Goal: Information Seeking & Learning: Check status

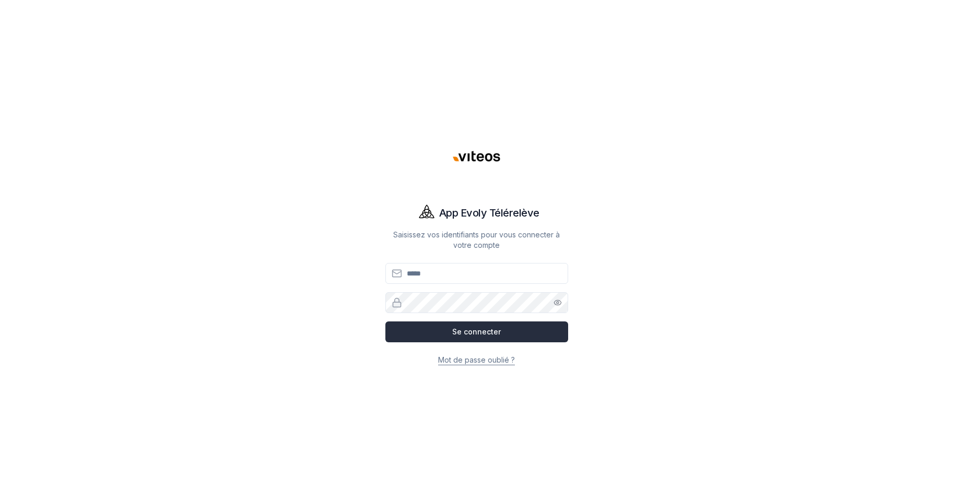
type input "**********"
click at [486, 335] on button "Se connecter" at bounding box center [476, 332] width 183 height 21
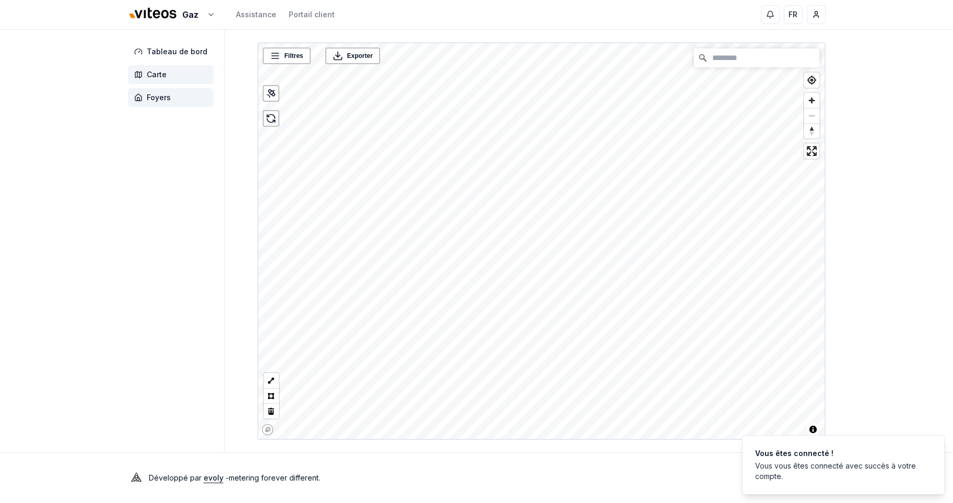
click at [154, 100] on span "Foyers" at bounding box center [159, 97] width 24 height 10
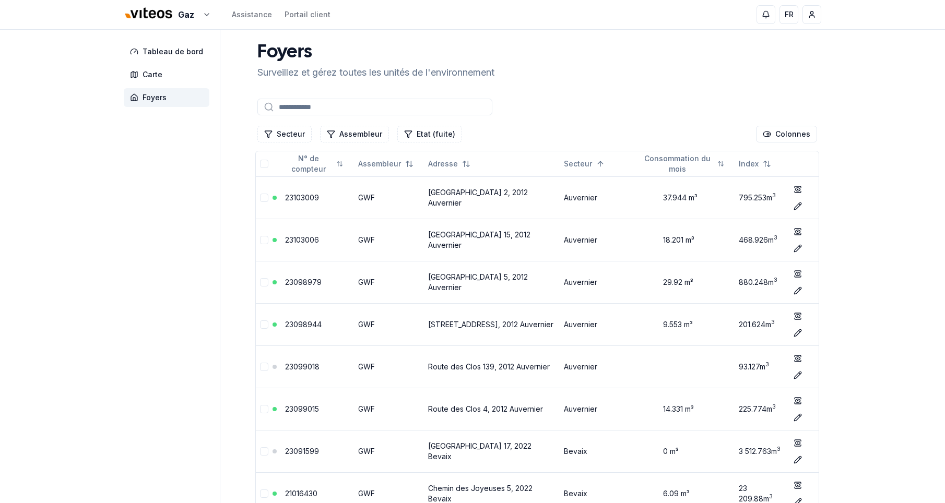
click at [331, 108] on input at bounding box center [374, 107] width 235 height 17
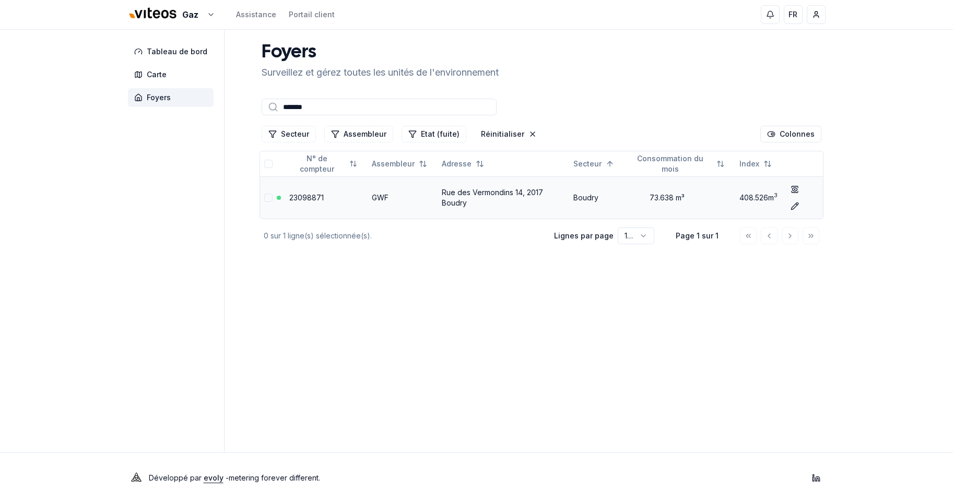
type input "*******"
click at [461, 192] on link "Rue des Vermondins 14, 2017 Boudry" at bounding box center [492, 197] width 101 height 19
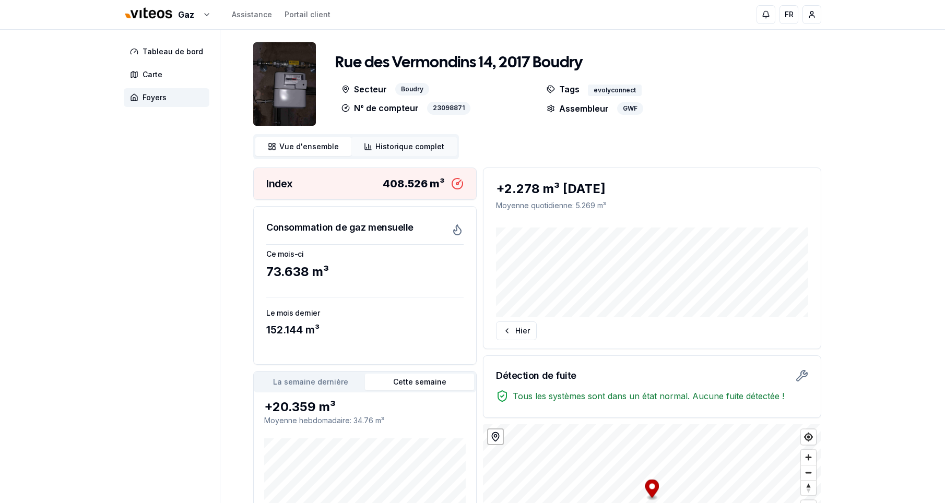
click at [402, 144] on span "Historique complet" at bounding box center [409, 146] width 69 height 10
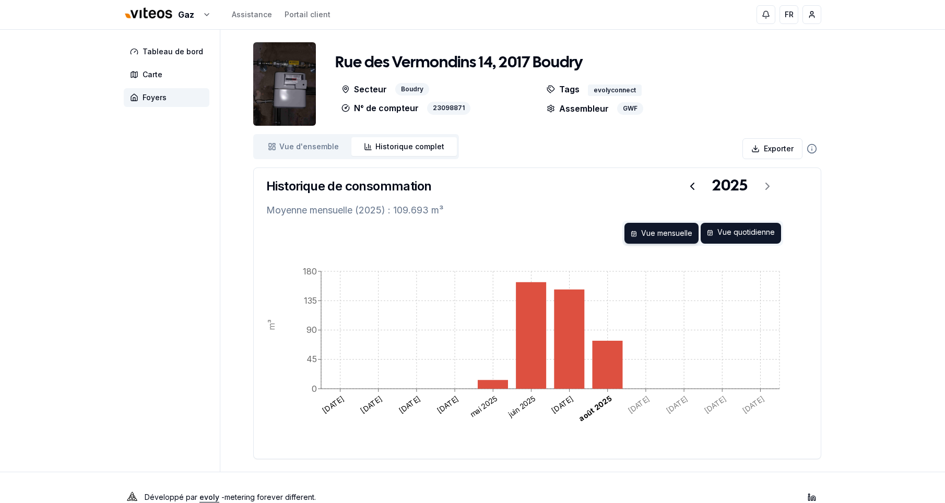
click at [728, 235] on div "Vue quotidienne" at bounding box center [740, 233] width 80 height 21
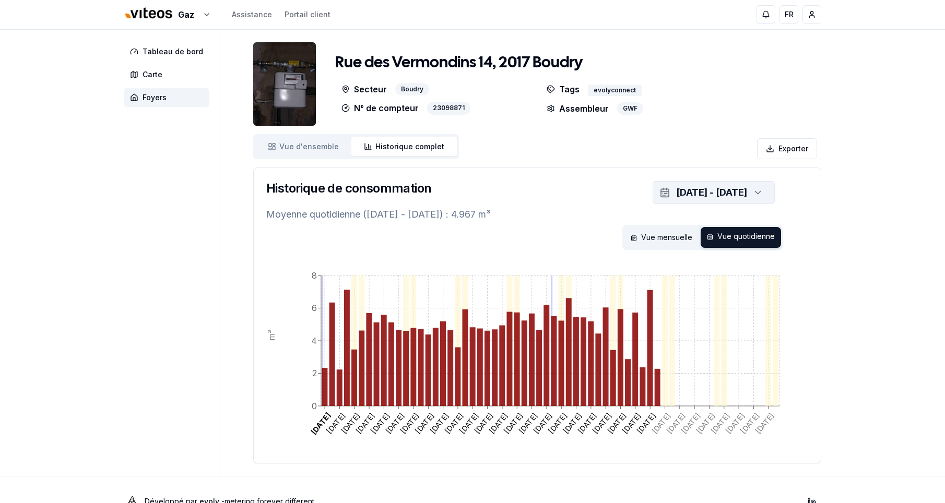
click at [757, 192] on icon "button" at bounding box center [758, 193] width 10 height 16
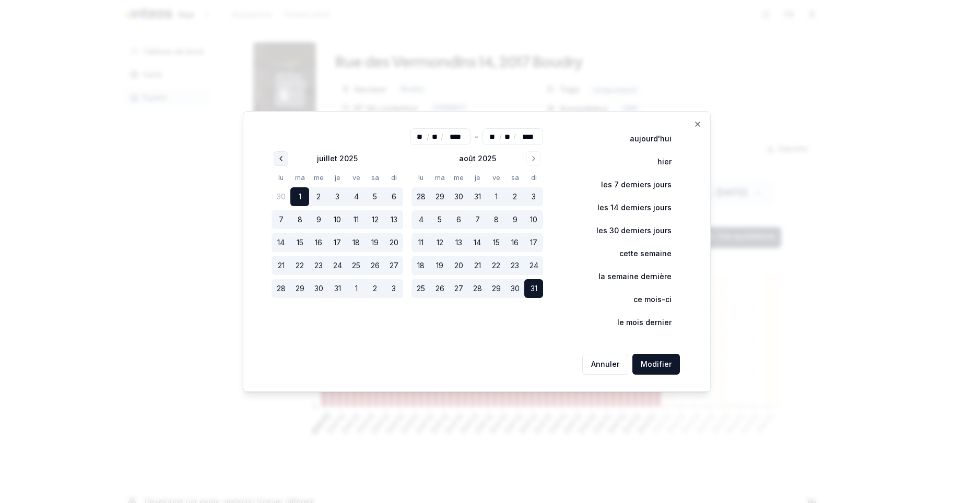
click at [284, 160] on icon "Go to previous month" at bounding box center [281, 159] width 8 height 8
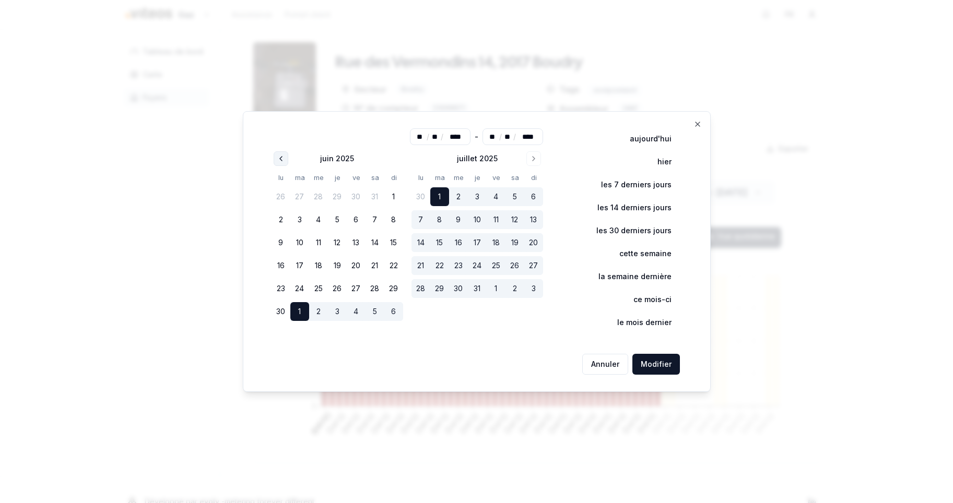
click at [284, 160] on icon "Go to previous month" at bounding box center [281, 159] width 8 height 8
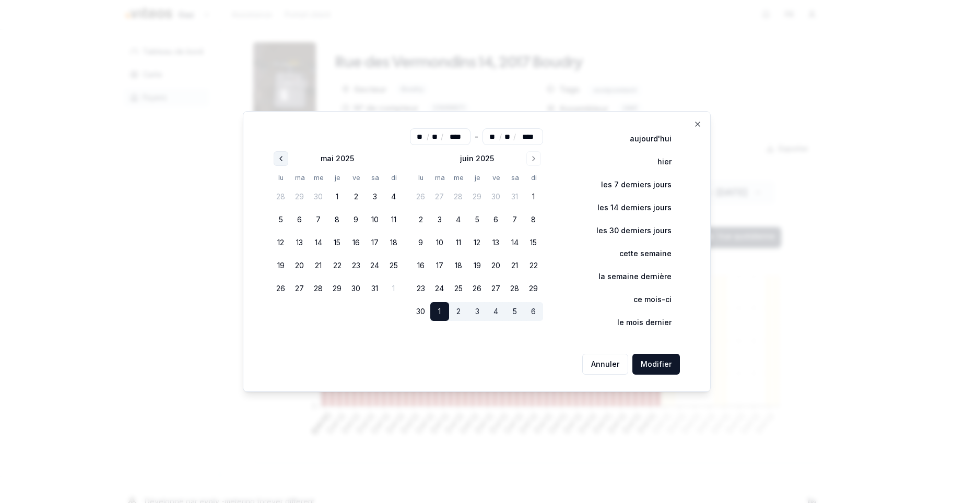
click at [284, 160] on icon "Go to previous month" at bounding box center [281, 159] width 8 height 8
click at [373, 199] on button "1" at bounding box center [374, 196] width 19 height 19
type input "**"
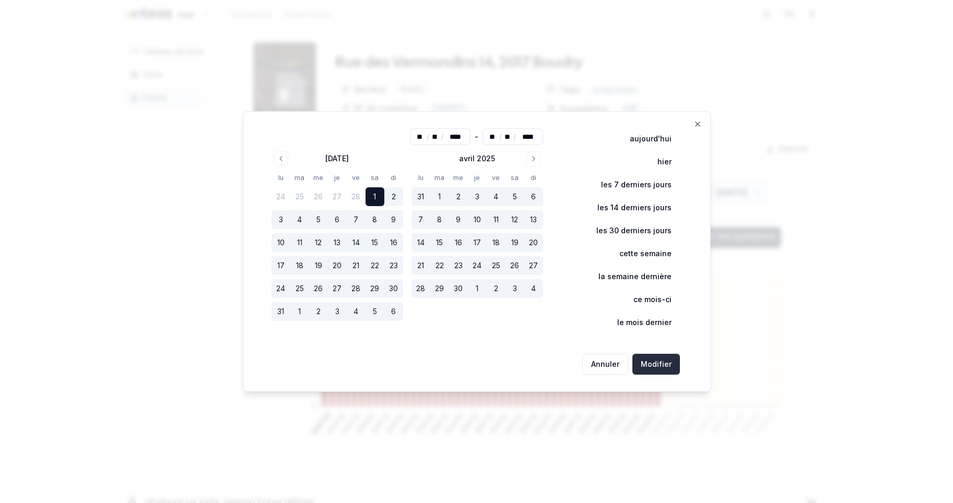
click at [656, 360] on button "Modifier" at bounding box center [655, 364] width 47 height 21
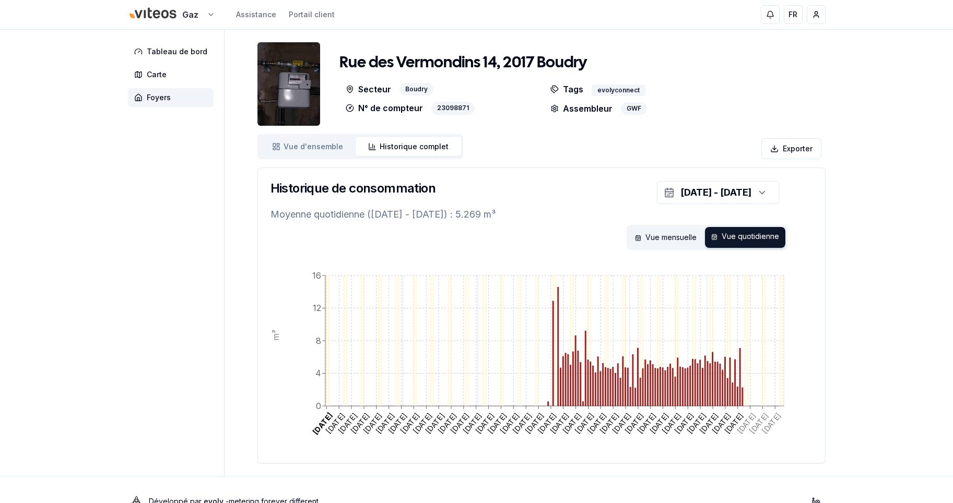
click at [168, 10] on html "Gaz Assistance Portail client FR Massimo Monastra Tableau de bord Carte Foyers …" at bounding box center [476, 263] width 953 height 527
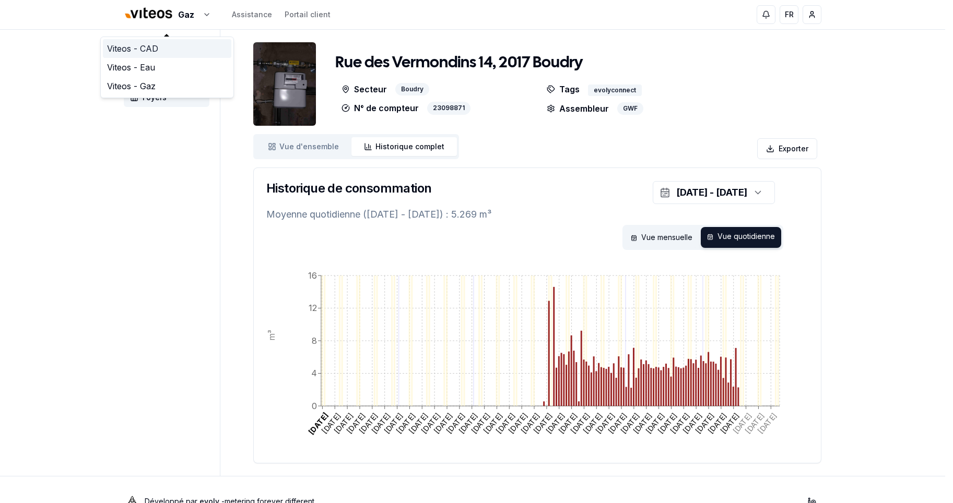
click at [145, 49] on link "Viteos - CAD" at bounding box center [167, 48] width 128 height 19
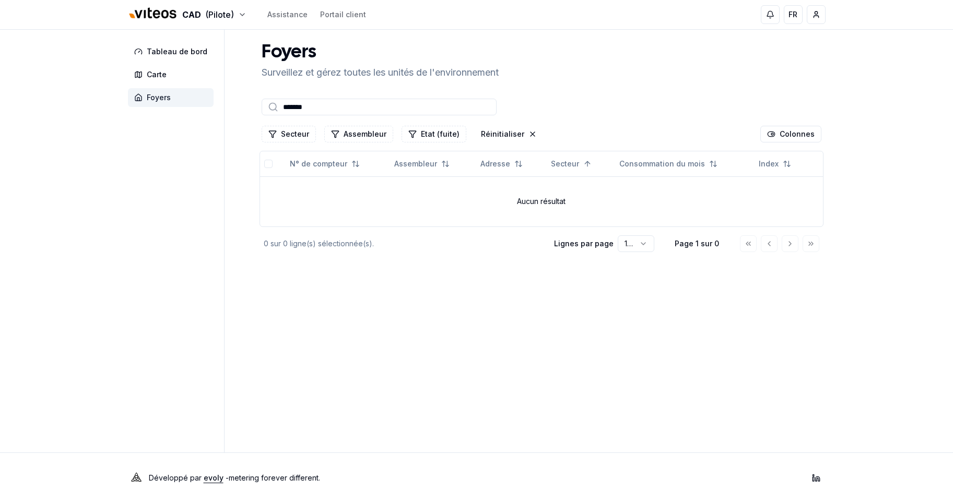
click at [158, 99] on span "Foyers" at bounding box center [159, 97] width 24 height 10
drag, startPoint x: 350, startPoint y: 112, endPoint x: 136, endPoint y: 108, distance: 213.5
click at [140, 108] on div "Tableau de bord Carte Foyers Foyers Surveillez et gérez toutes les unités de l'…" at bounding box center [476, 241] width 731 height 423
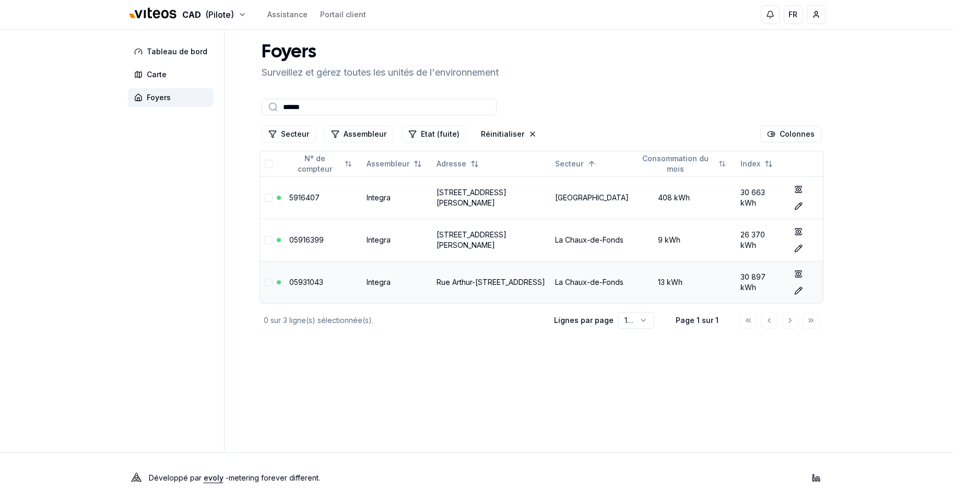
type input "******"
click at [469, 279] on link "Rue Arthur-Münger 6, 2300 La Chaux-de-Fonds" at bounding box center [490, 282] width 109 height 9
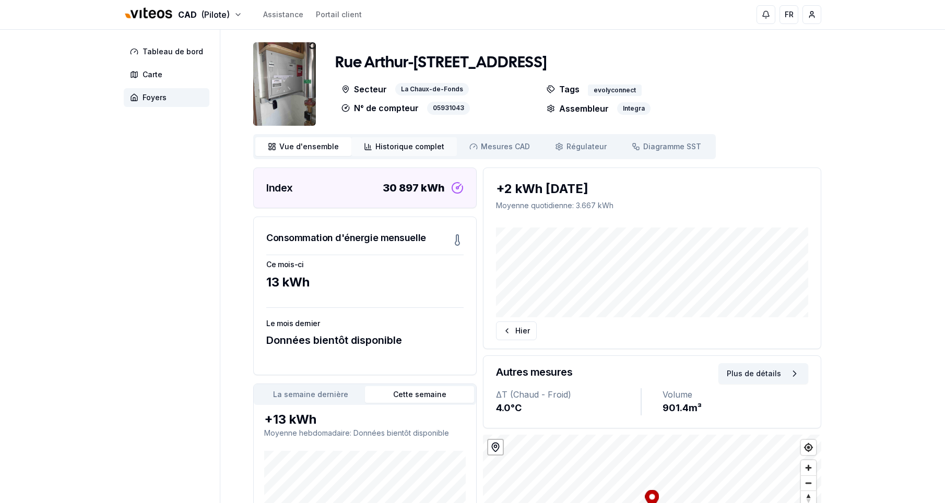
click at [424, 147] on span "Historique complet" at bounding box center [409, 146] width 69 height 10
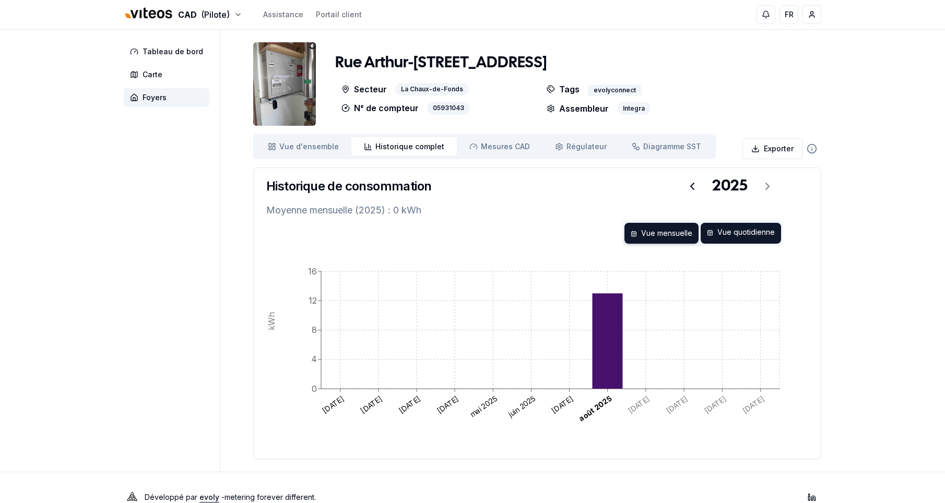
click at [763, 238] on div "Vue quotidienne" at bounding box center [740, 233] width 80 height 21
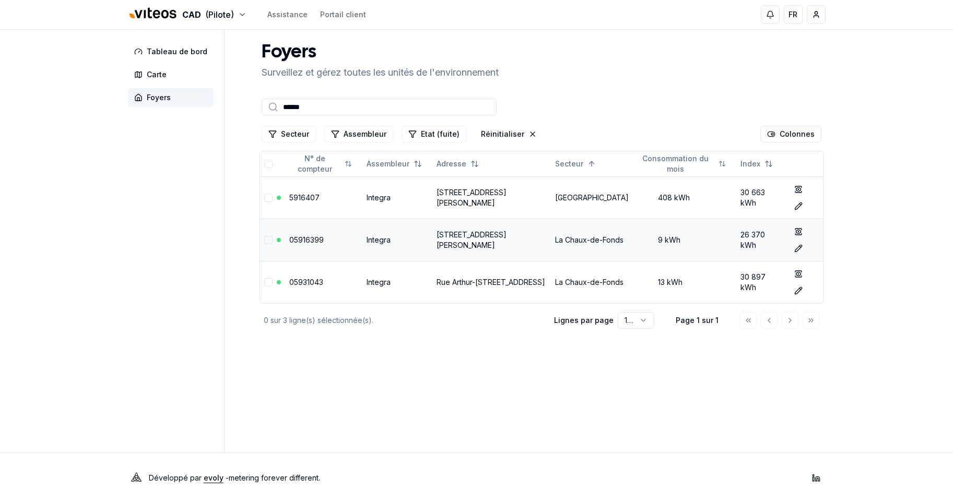
click at [475, 235] on link "Rue Arthur-Münger 10, 2300 La Chaux-de-Fonds" at bounding box center [471, 239] width 70 height 19
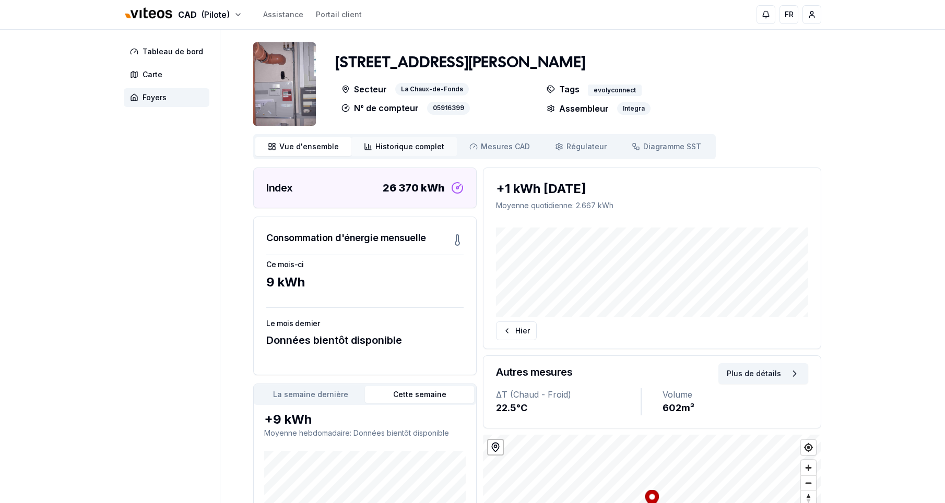
click at [408, 149] on span "Historique complet" at bounding box center [409, 146] width 69 height 10
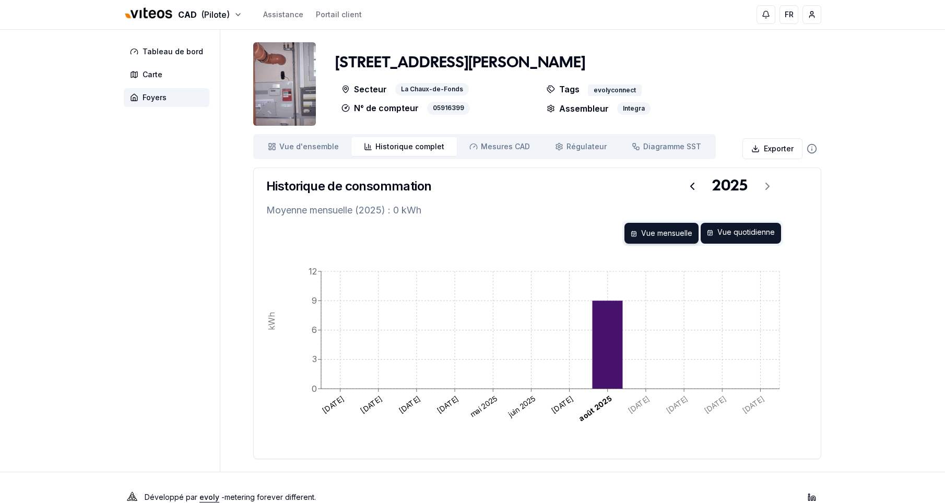
click at [750, 235] on div "Vue quotidienne" at bounding box center [740, 233] width 80 height 21
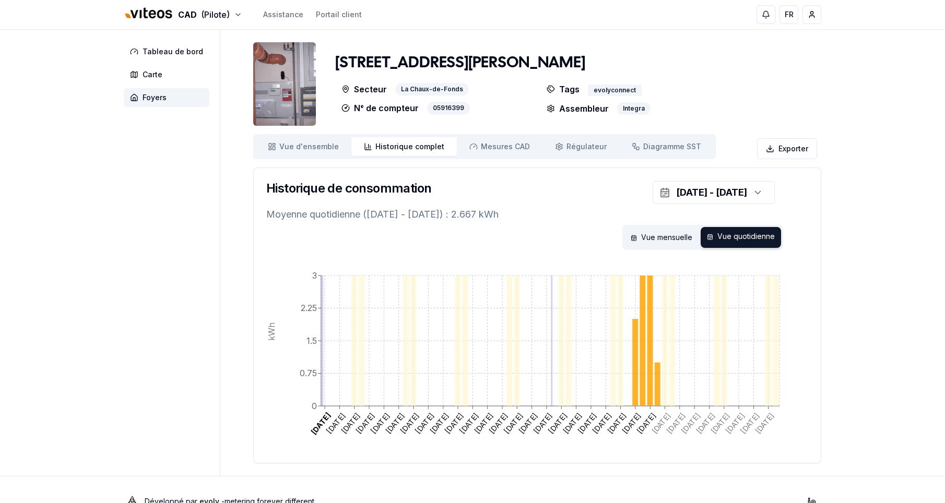
click at [549, 237] on div "Vue mensuelle Vue quotidienne" at bounding box center [537, 237] width 542 height 25
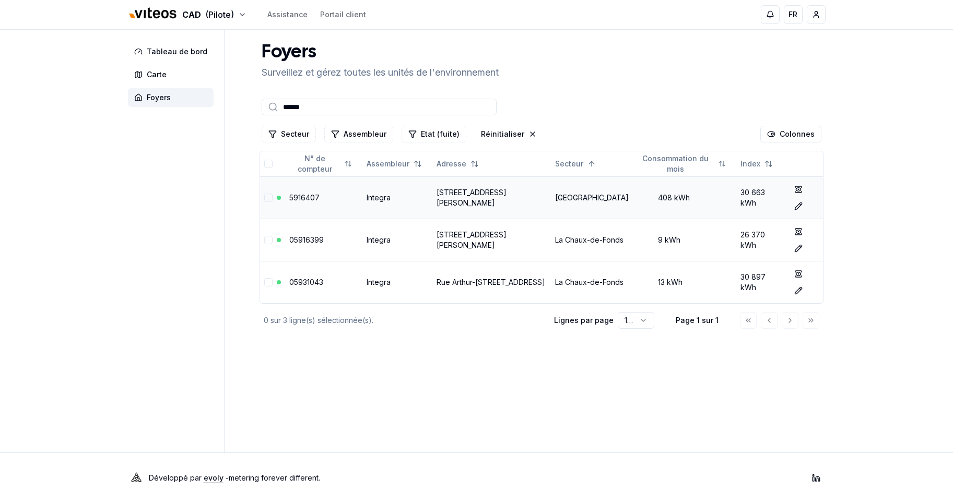
click at [459, 198] on link "Rue Arthur-Münger 12, 2300 La Chaux-de-Fonds" at bounding box center [471, 197] width 70 height 19
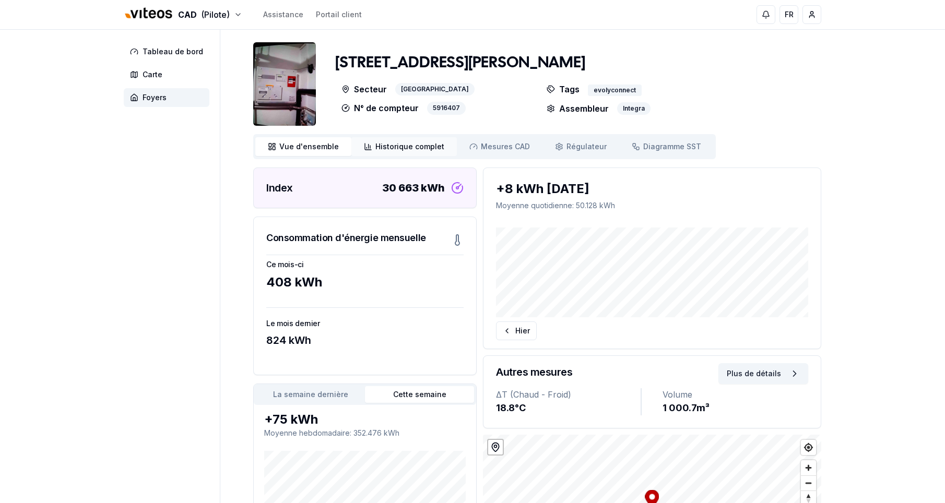
click at [396, 147] on span "Historique complet" at bounding box center [409, 146] width 69 height 10
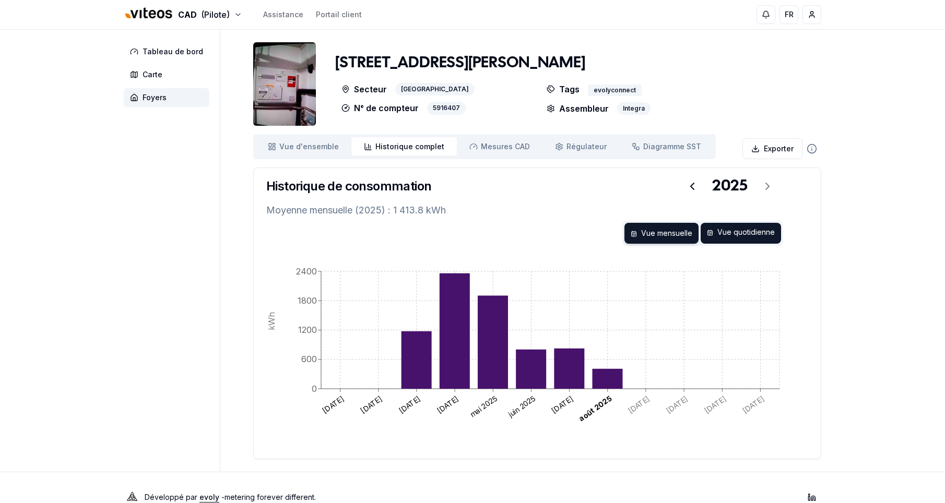
click at [752, 234] on div "Vue quotidienne" at bounding box center [740, 233] width 80 height 21
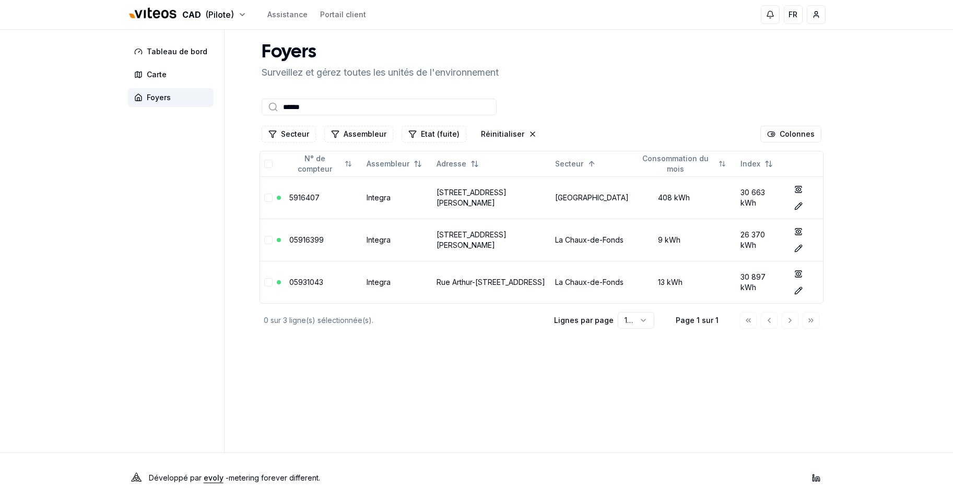
drag, startPoint x: 320, startPoint y: 103, endPoint x: 154, endPoint y: 124, distance: 167.8
click at [154, 124] on div "Tableau de bord Carte Foyers Foyers Surveillez et gérez toutes les unités de l'…" at bounding box center [476, 241] width 731 height 423
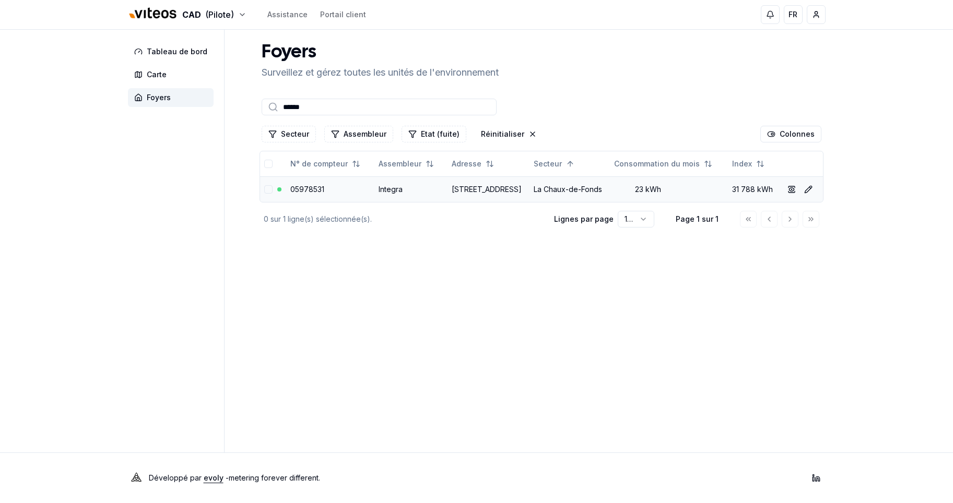
type input "******"
click at [494, 190] on link "Rue des Arbres 22, 2300 La Chaux-de-Fonds" at bounding box center [487, 189] width 70 height 9
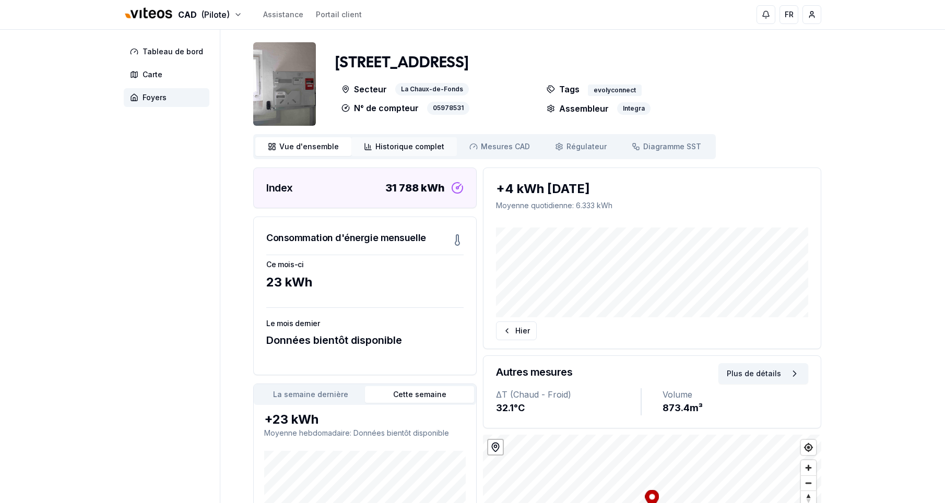
click at [401, 147] on span "Historique complet" at bounding box center [409, 146] width 69 height 10
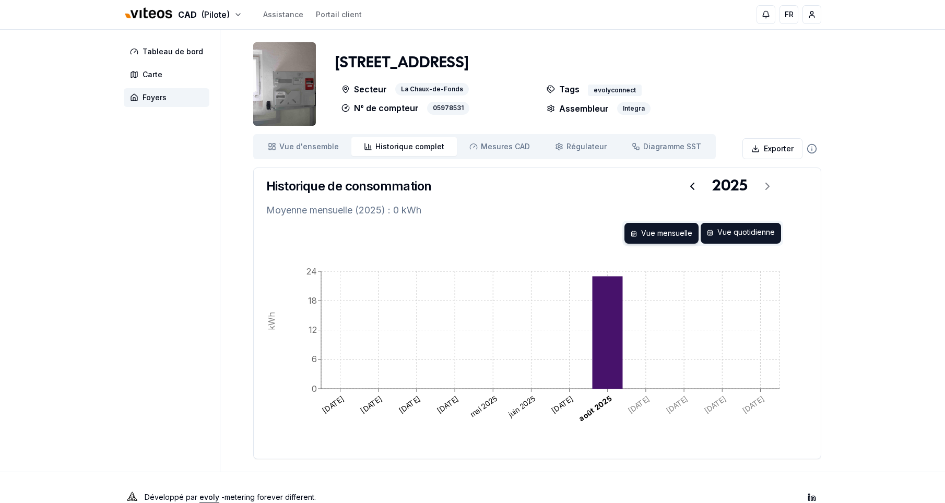
click at [755, 233] on div "Vue quotidienne" at bounding box center [740, 233] width 80 height 21
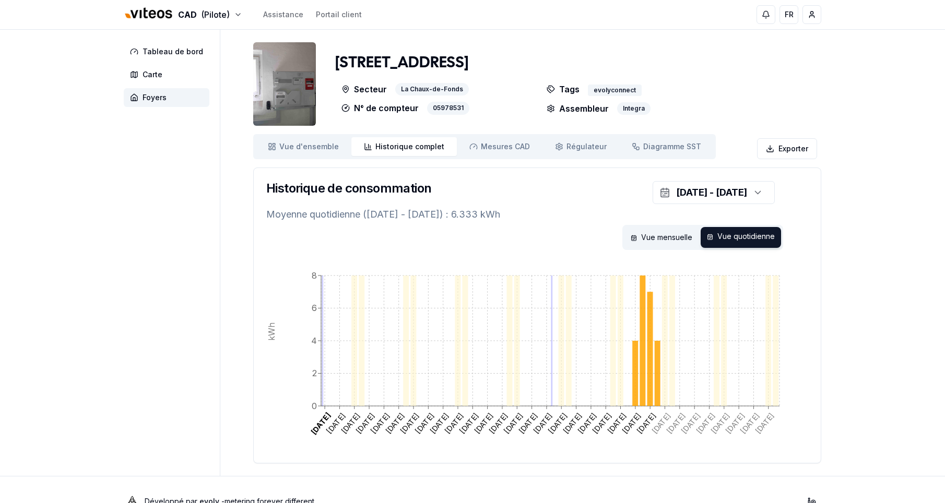
click at [97, 297] on div "CAD (Pilote) Assistance Portail client FR Massimo Monastra Tableau de bord Cart…" at bounding box center [472, 263] width 945 height 527
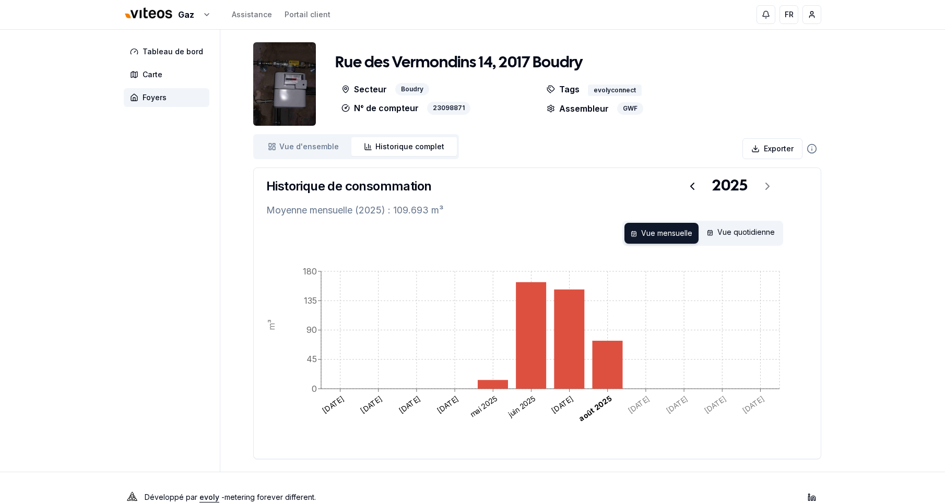
click at [165, 275] on aside "Tableau de bord Carte Foyers" at bounding box center [172, 251] width 97 height 442
click at [813, 14] on html "Gaz Assistance Portail client FR Massimo Monastra Tableau de bord Carte Foyers …" at bounding box center [472, 261] width 945 height 522
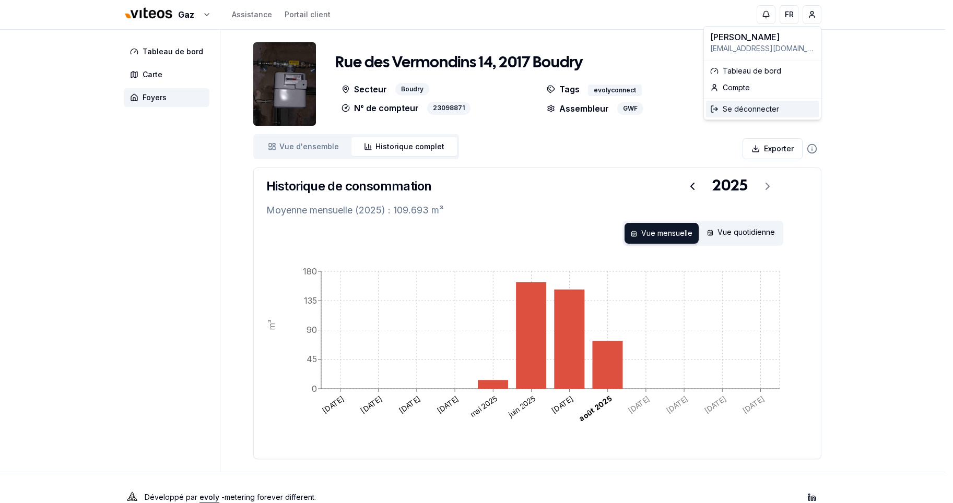
click at [758, 110] on div "Se déconnecter" at bounding box center [762, 109] width 113 height 17
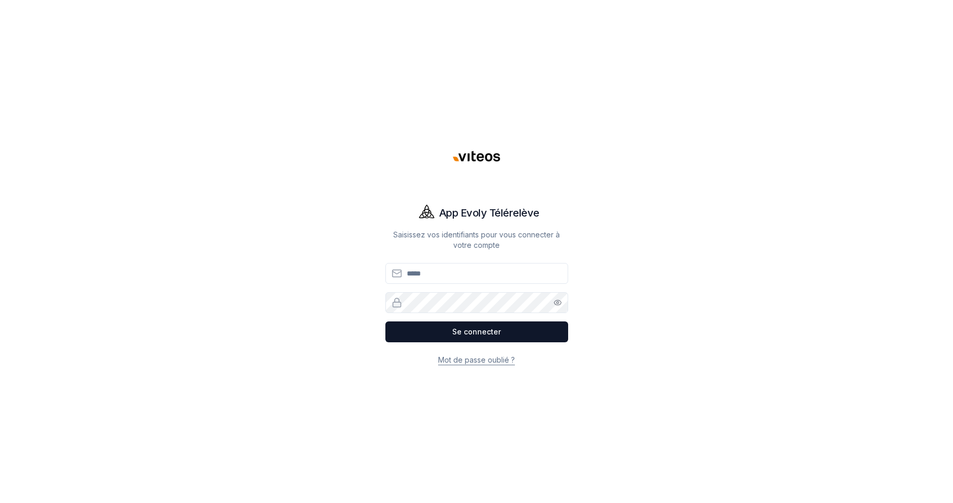
type input "**********"
click at [202, 237] on div "**********" at bounding box center [476, 251] width 731 height 503
